Goal: Task Accomplishment & Management: Manage account settings

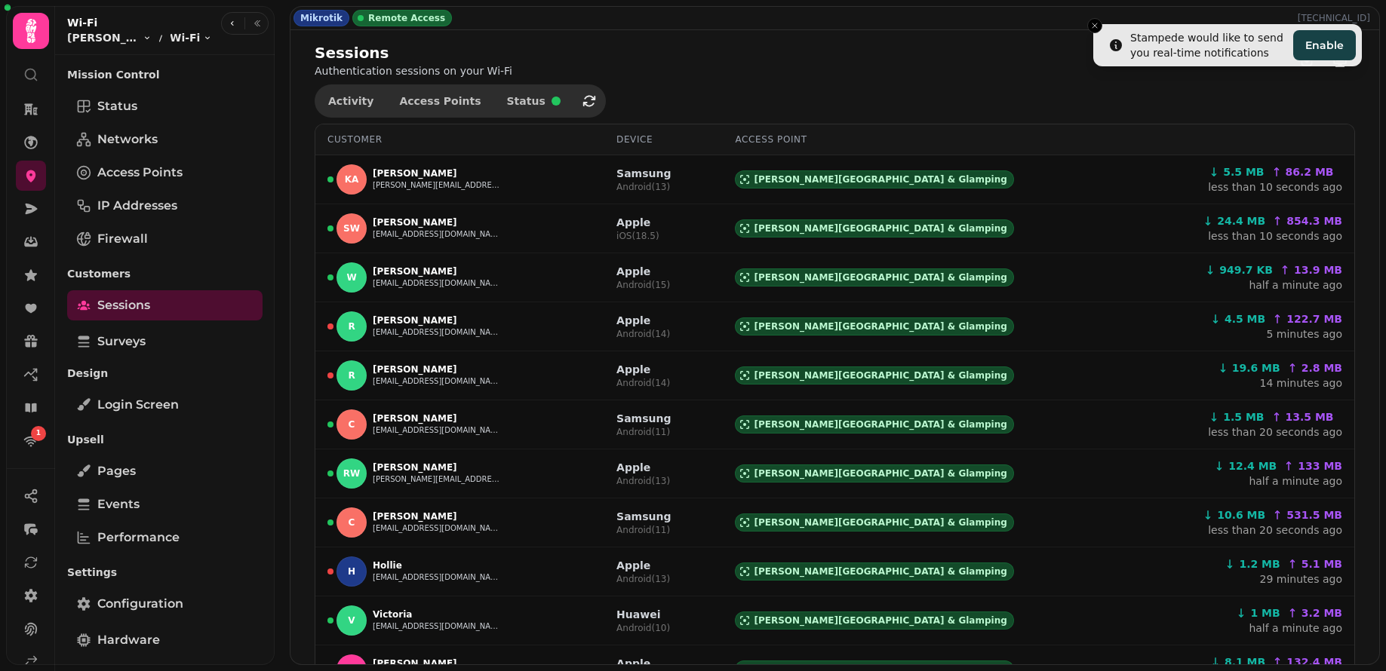
select select "**"
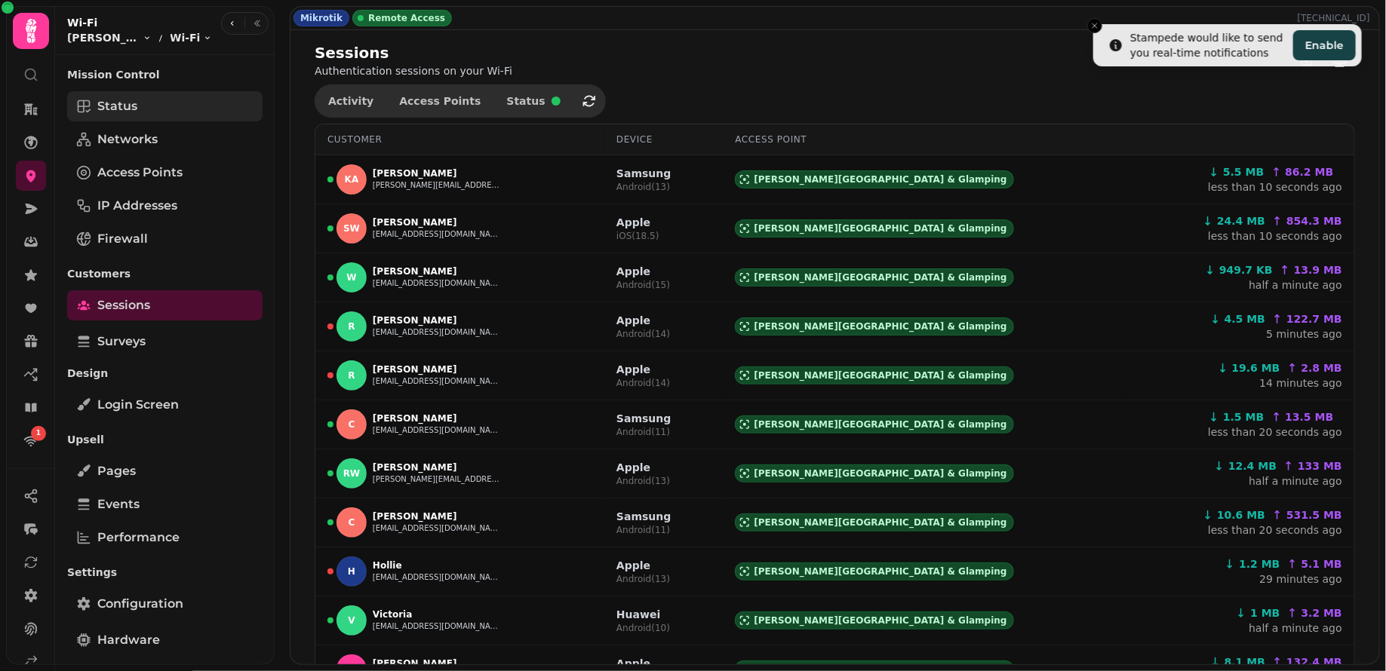
click at [142, 109] on link "Status" at bounding box center [164, 106] width 195 height 30
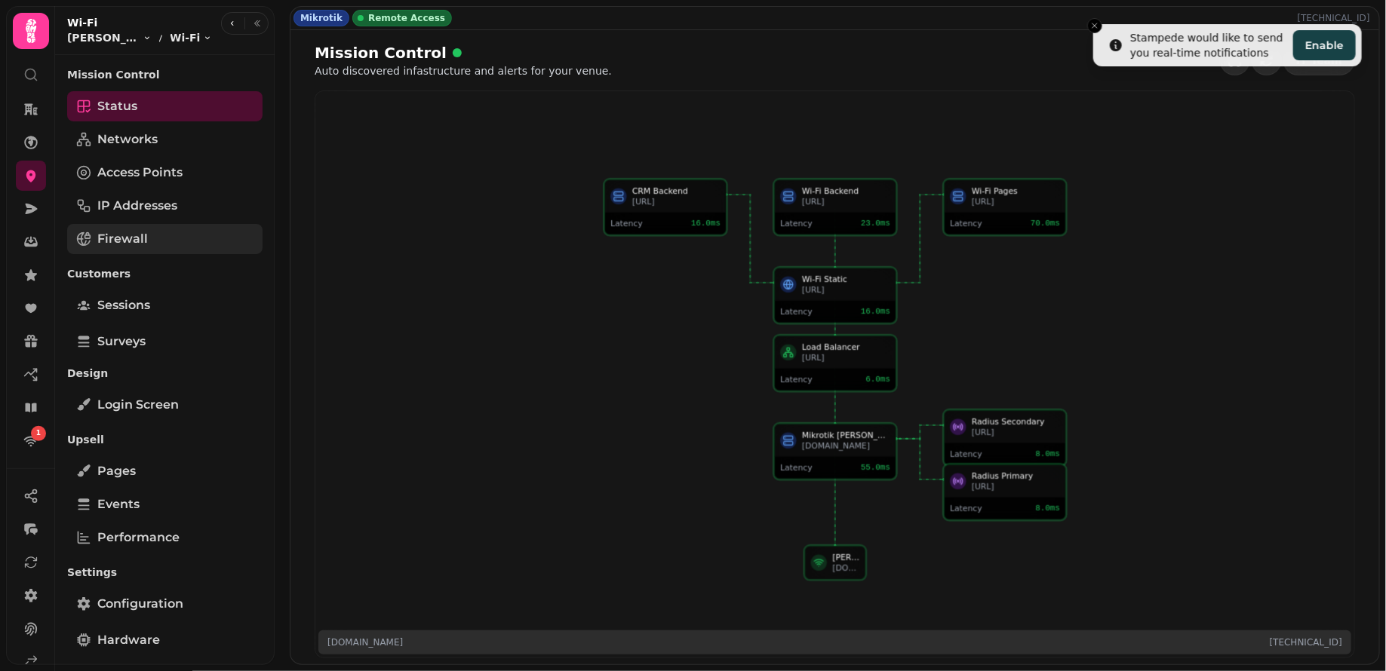
click at [123, 244] on span "Firewall" at bounding box center [122, 239] width 51 height 18
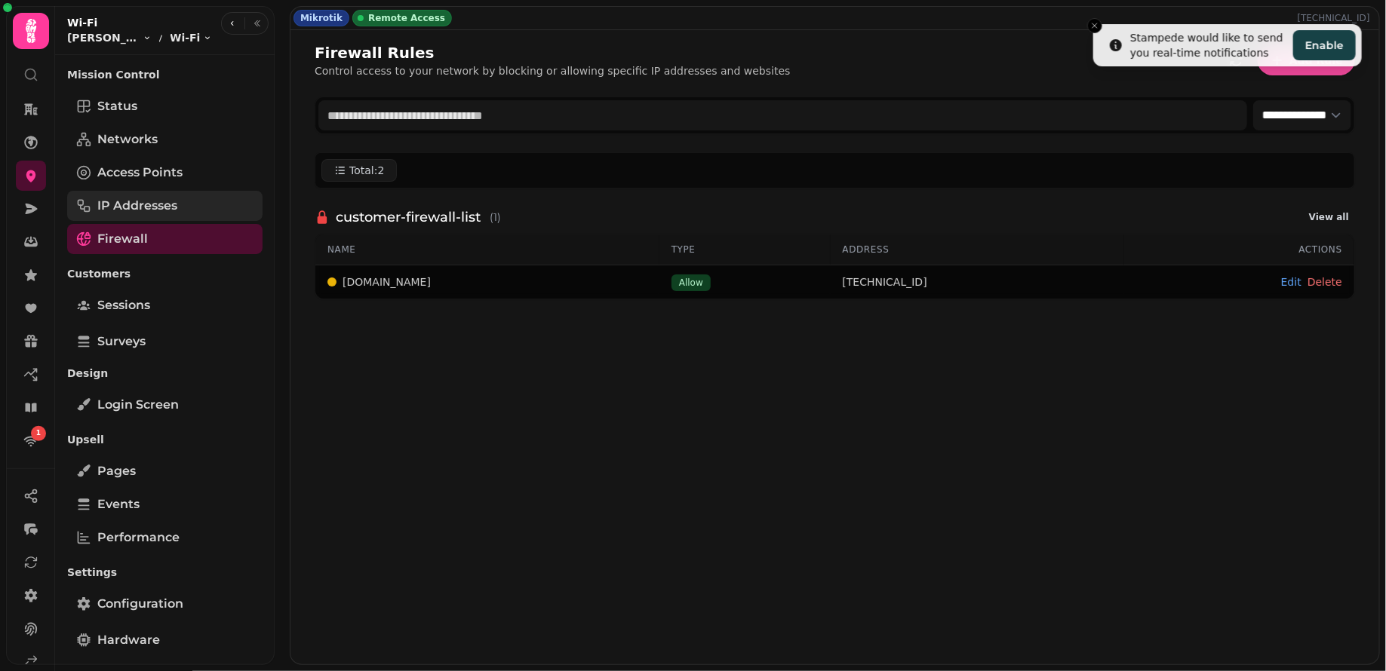
click at [138, 206] on span "IP Addresses" at bounding box center [137, 206] width 80 height 18
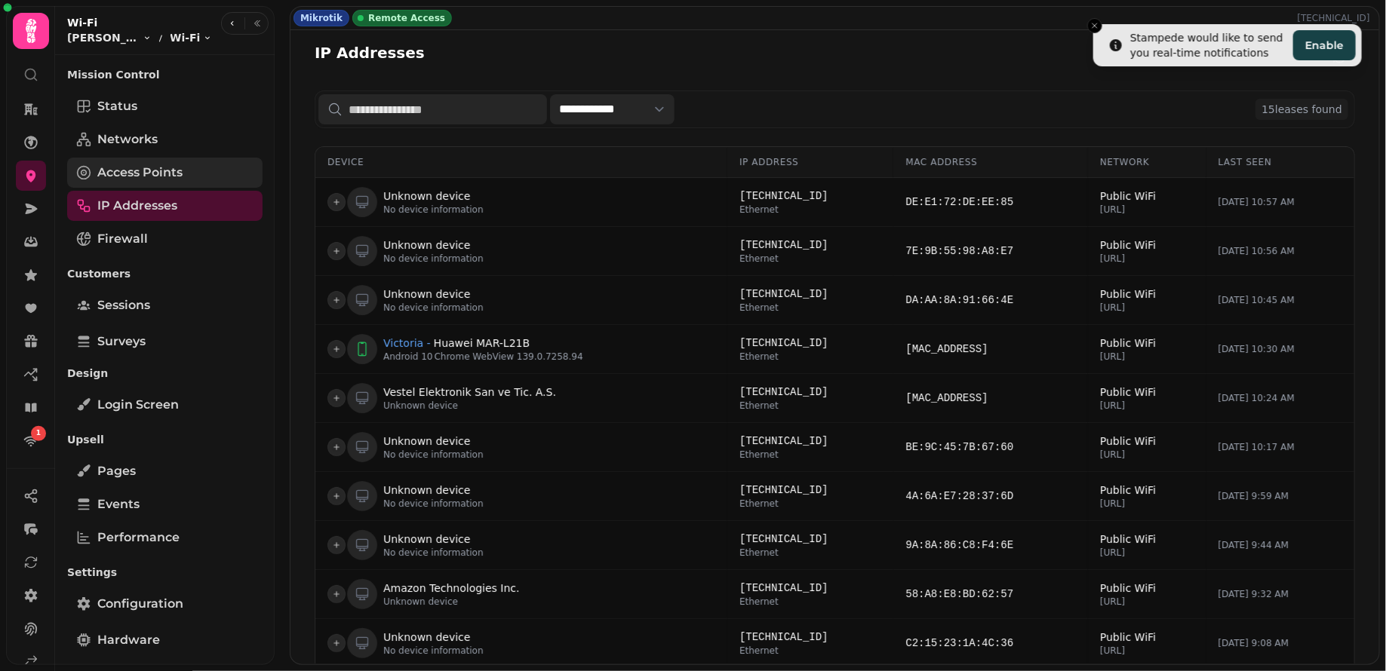
click at [147, 175] on span "Access Points" at bounding box center [139, 173] width 85 height 18
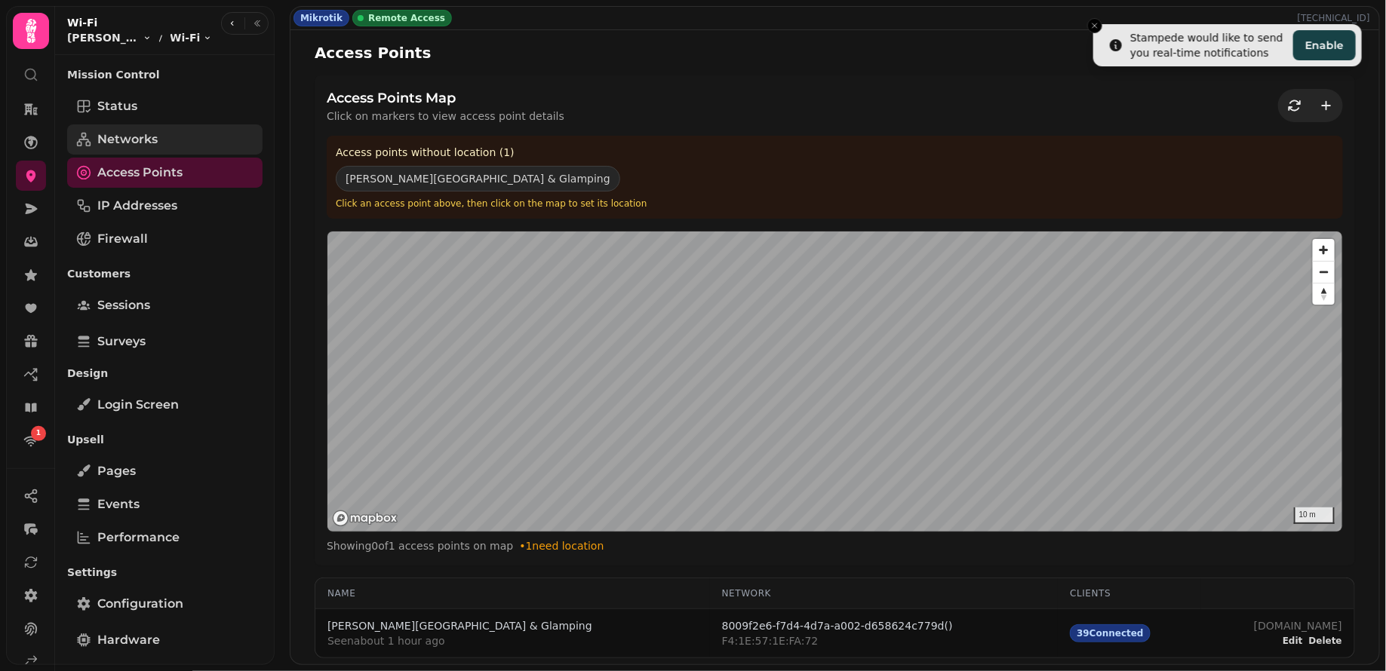
click at [149, 146] on span "Networks" at bounding box center [127, 140] width 60 height 18
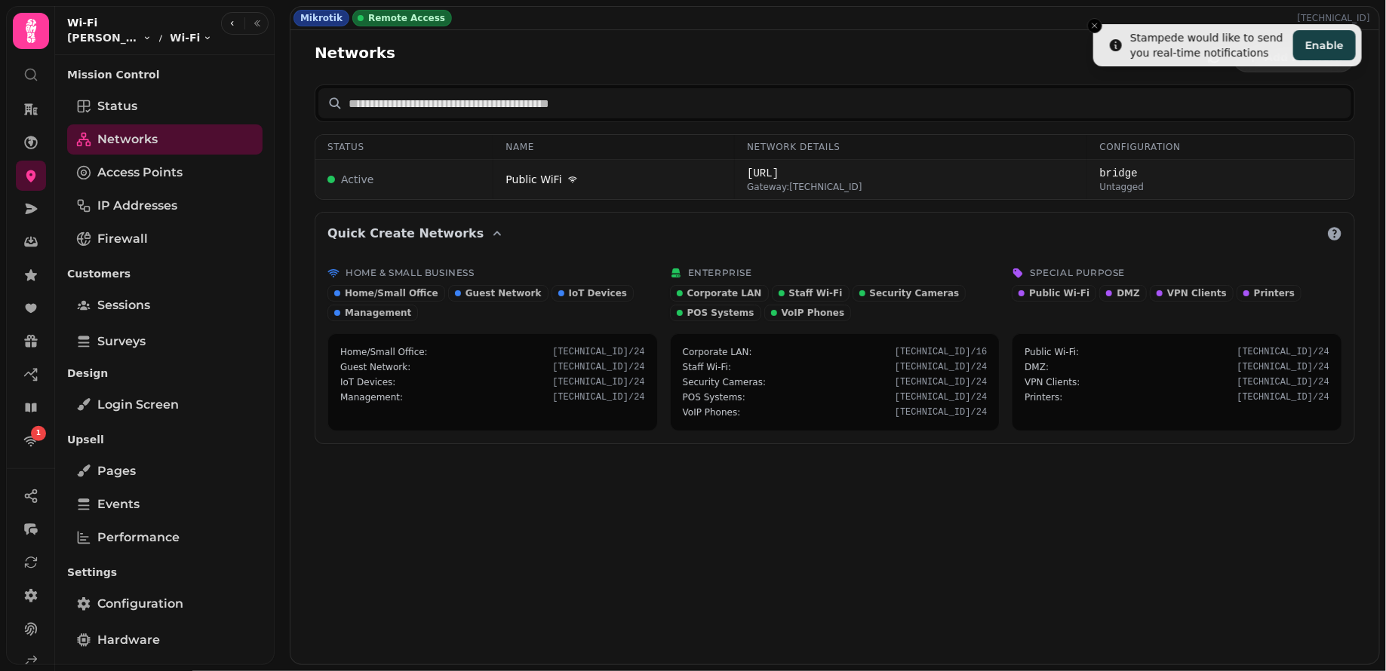
click at [689, 168] on td "Public WiFi" at bounding box center [613, 180] width 241 height 40
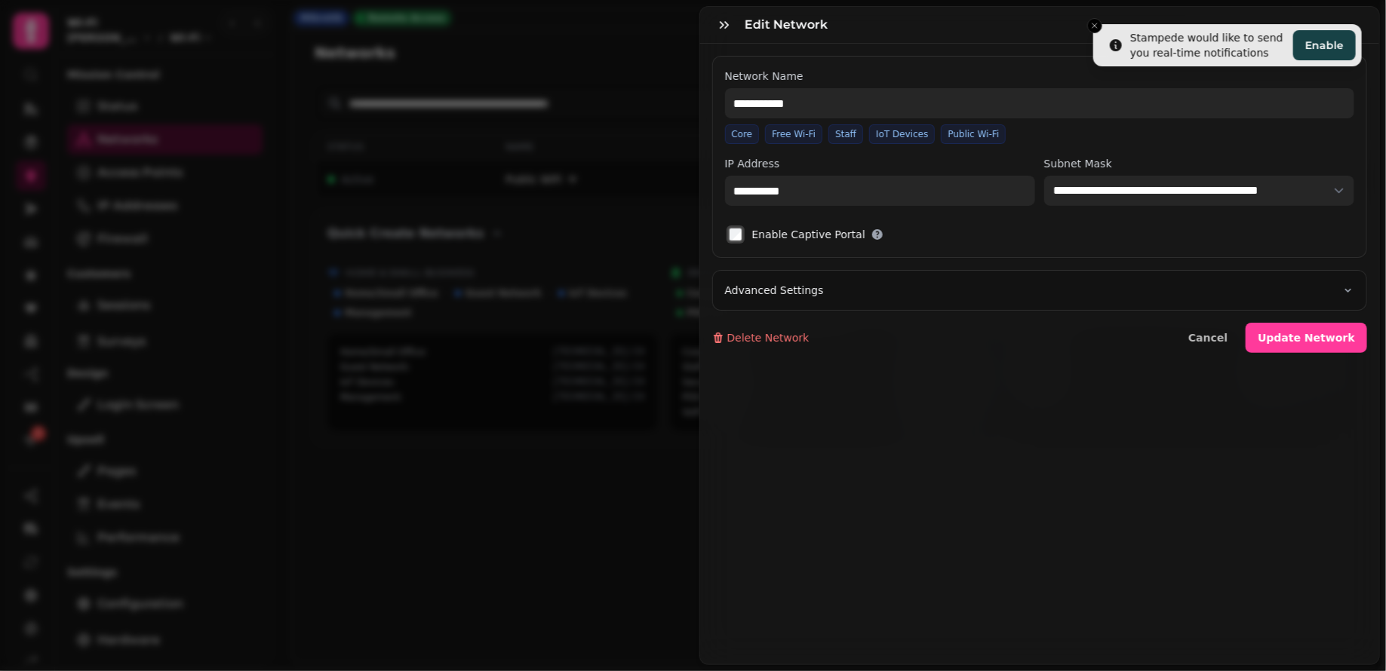
click at [936, 284] on button "Advanced Settings" at bounding box center [1040, 290] width 654 height 39
select select
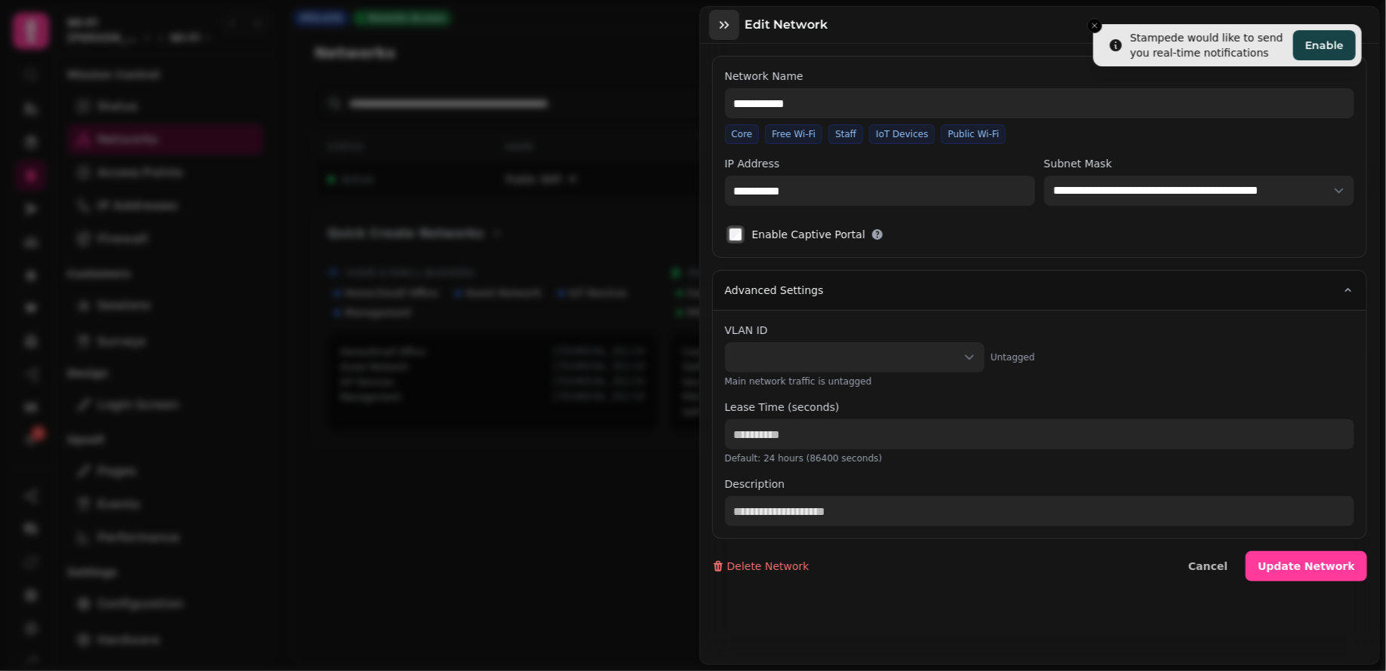
click at [718, 28] on icon "button" at bounding box center [724, 24] width 15 height 15
type input "**********"
select select
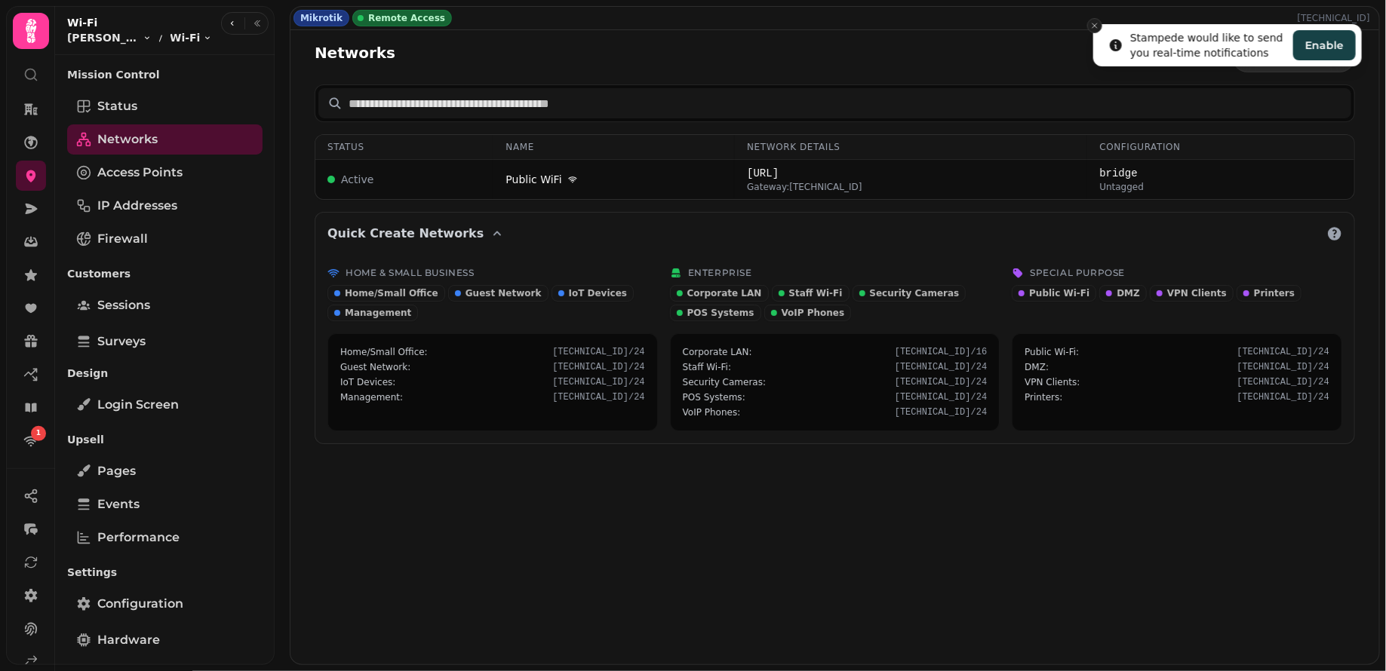
click at [1095, 26] on line "Close toast" at bounding box center [1094, 25] width 5 height 5
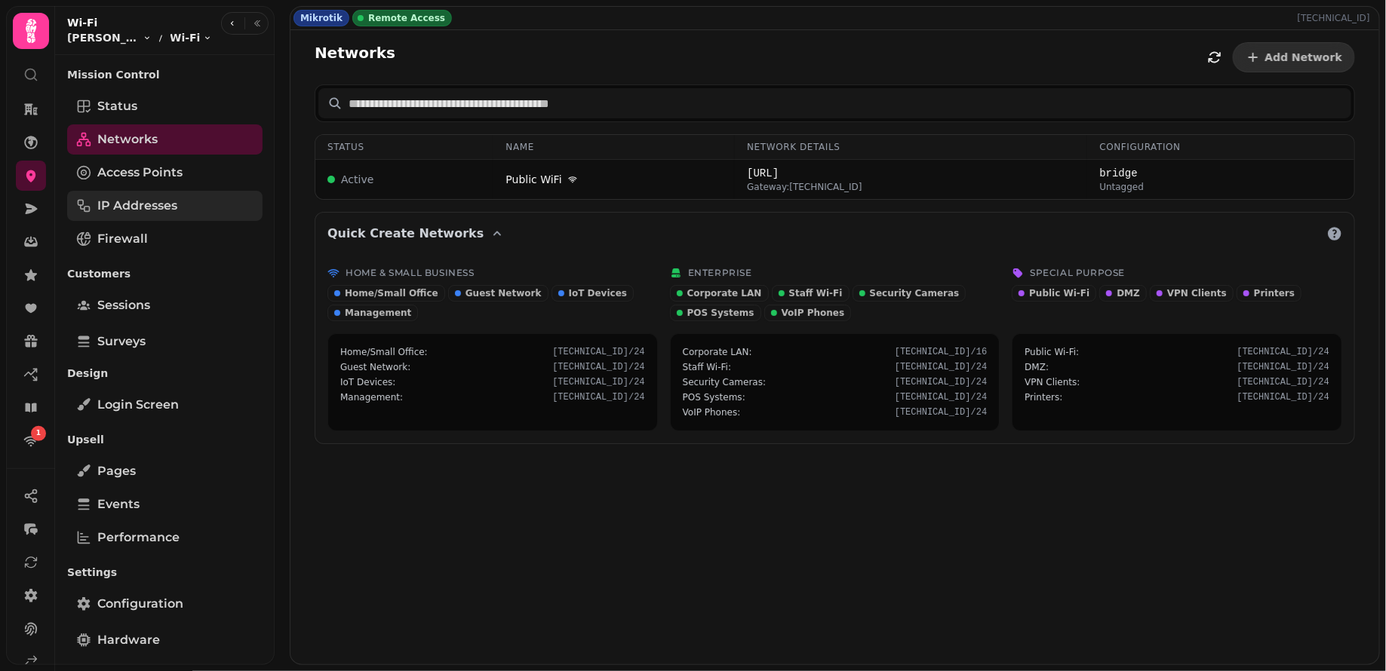
scroll to position [68, 0]
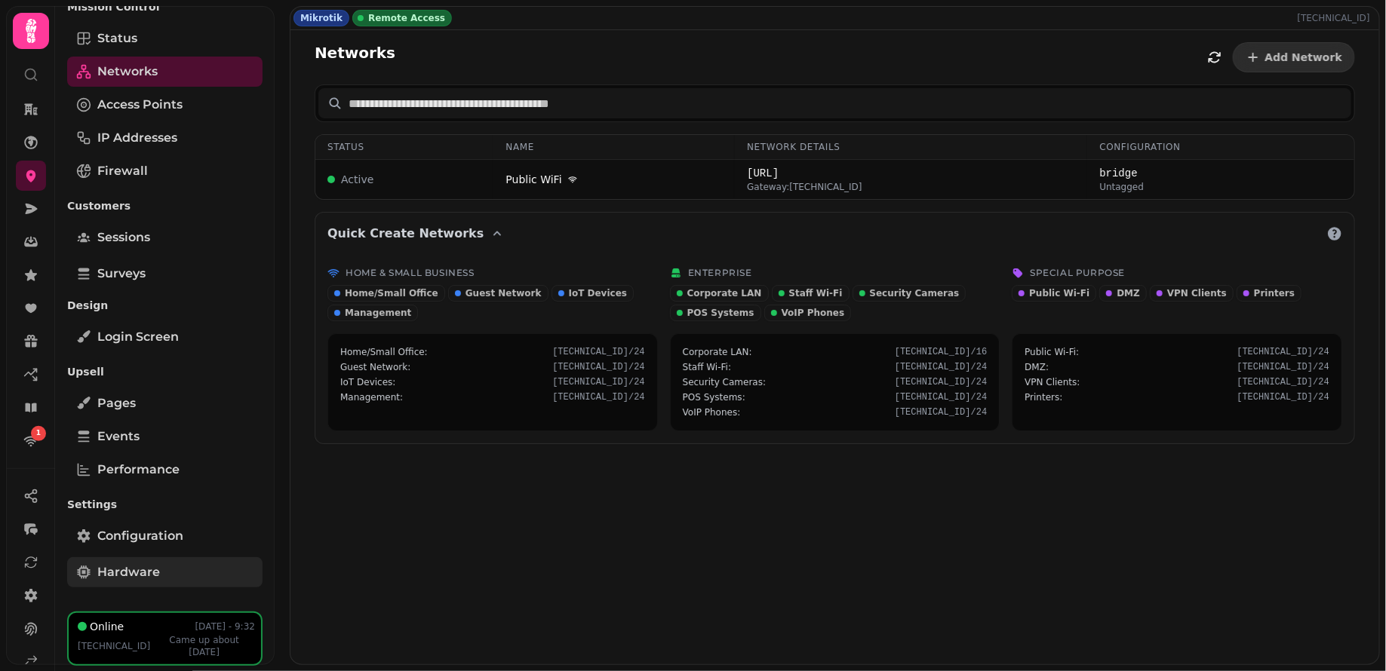
click at [127, 576] on span "Hardware" at bounding box center [128, 573] width 63 height 18
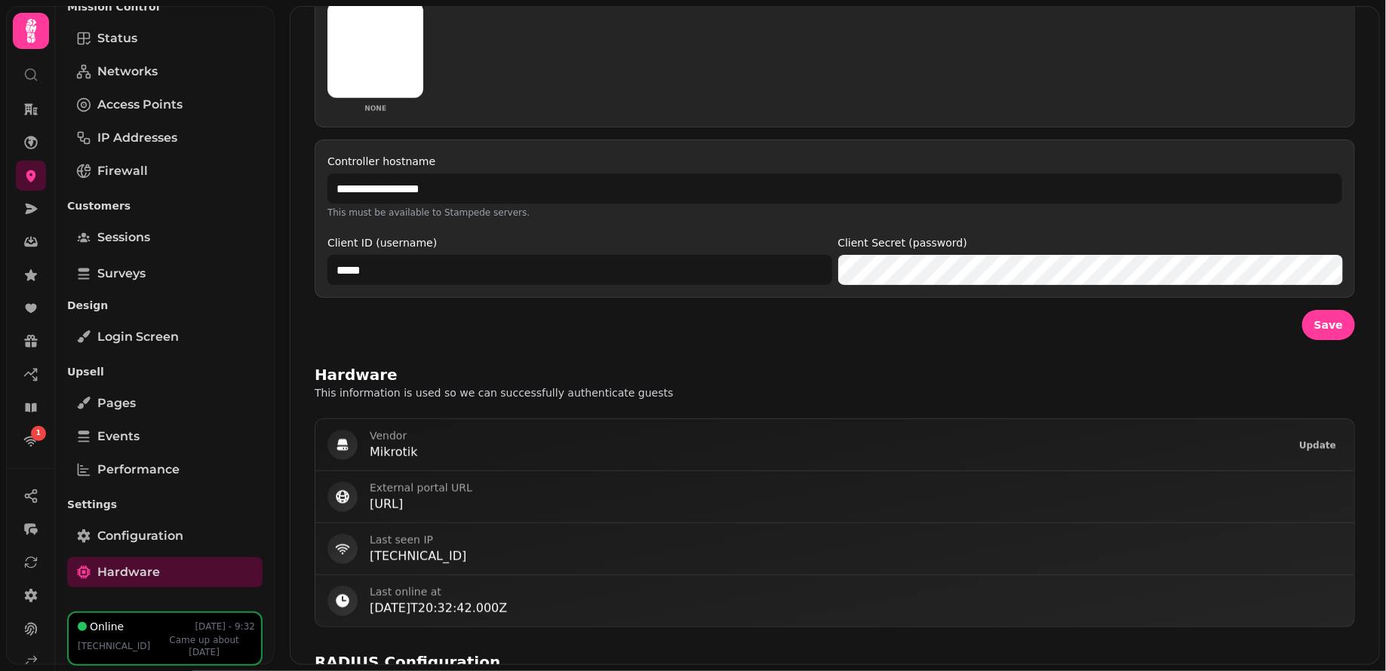
scroll to position [416, 0]
